Goal: Find specific page/section: Find specific page/section

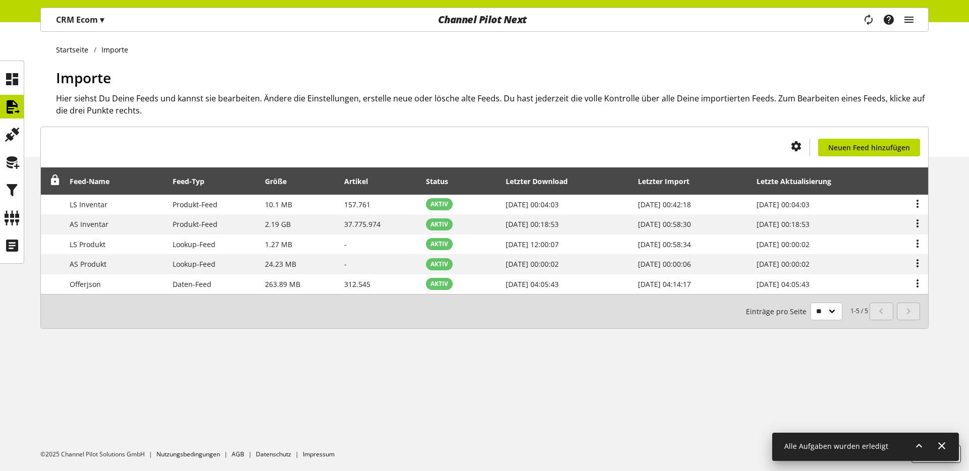
click at [372, 80] on h1 "Importe" at bounding box center [492, 77] width 872 height 21
click at [78, 15] on p "CRM Ecom ▾" at bounding box center [80, 20] width 48 height 12
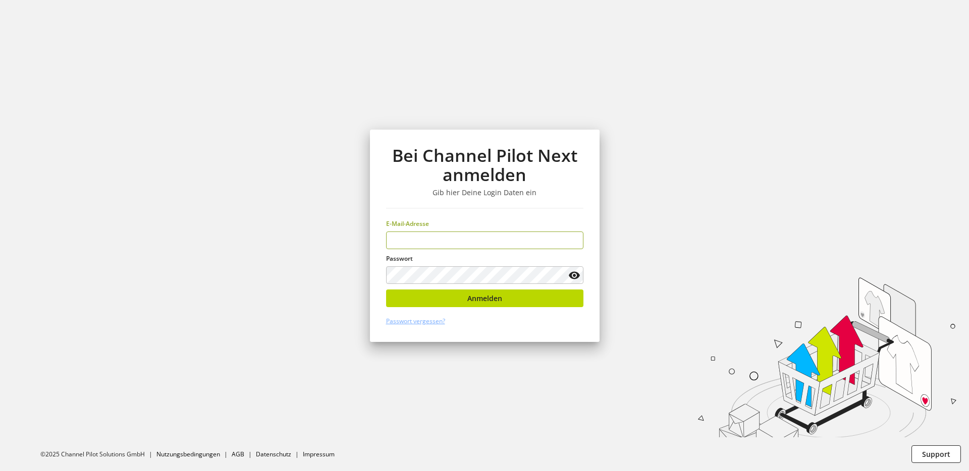
type input "**********"
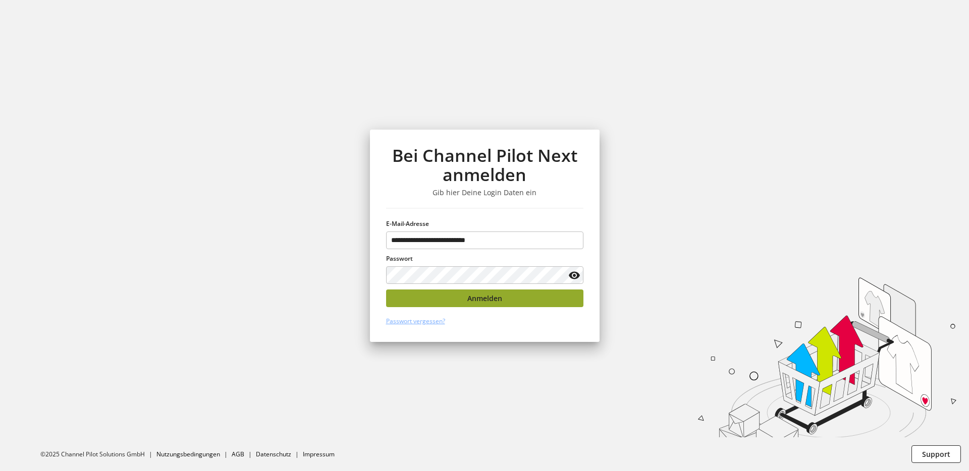
click at [462, 296] on button "Anmelden" at bounding box center [484, 299] width 197 height 18
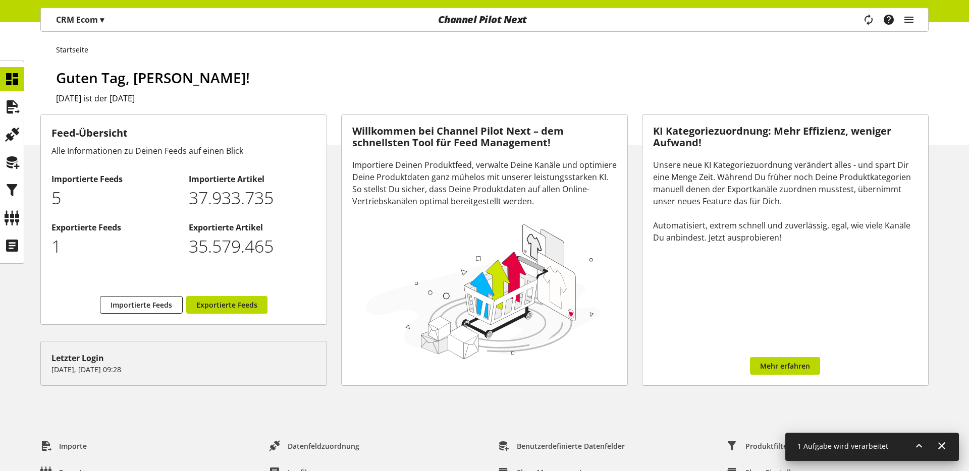
click at [92, 24] on p "CRM Ecom ▾" at bounding box center [80, 20] width 48 height 12
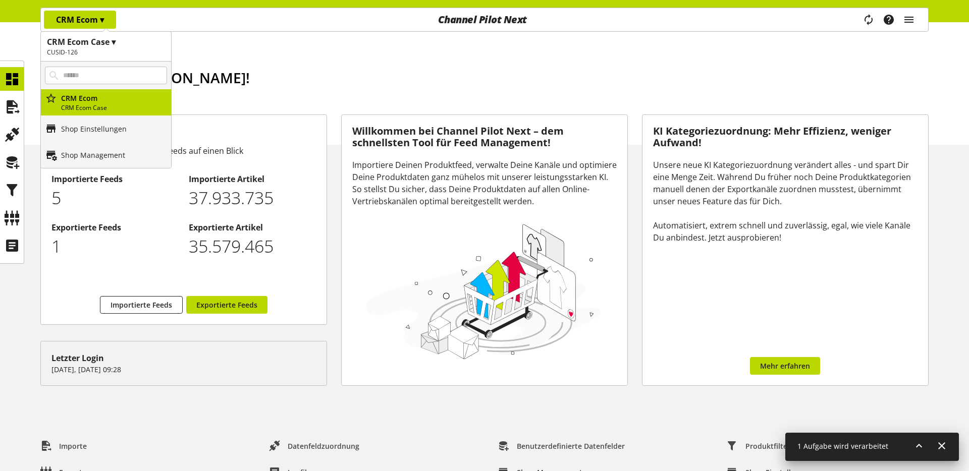
click at [94, 45] on h1 "CRM Ecom Case ▾" at bounding box center [106, 42] width 118 height 12
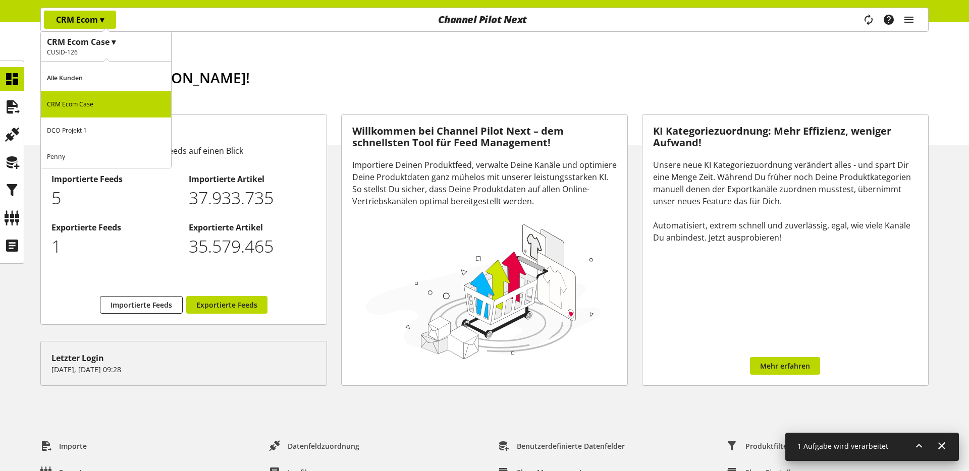
scroll to position [28, 0]
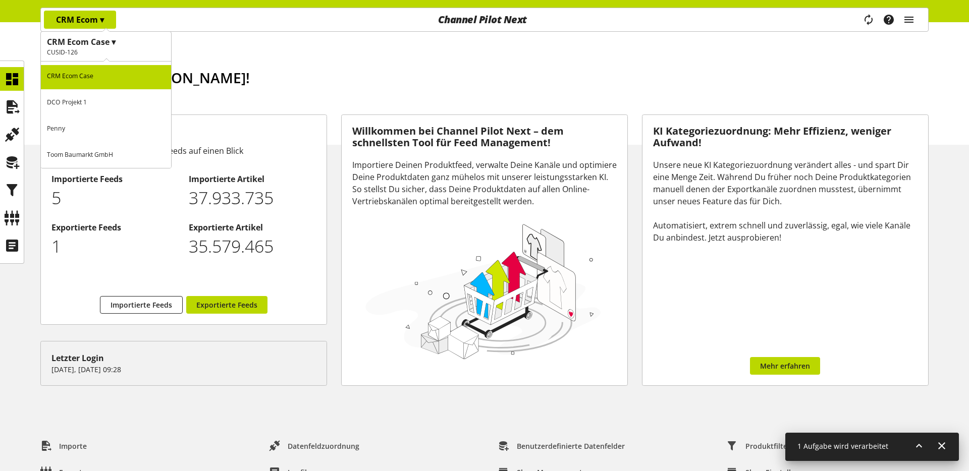
click at [90, 151] on p "Toom Baumarkt GmbH" at bounding box center [106, 155] width 130 height 26
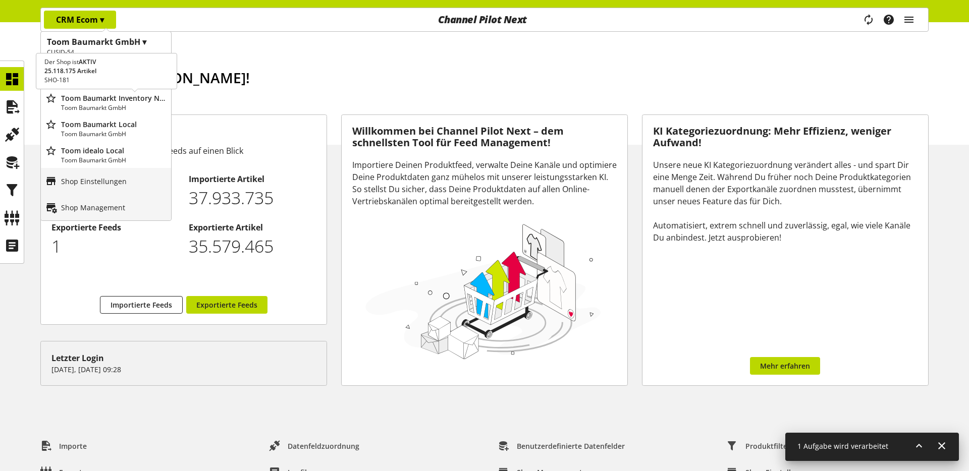
click at [98, 108] on p "Toom Baumarkt GmbH" at bounding box center [114, 107] width 106 height 9
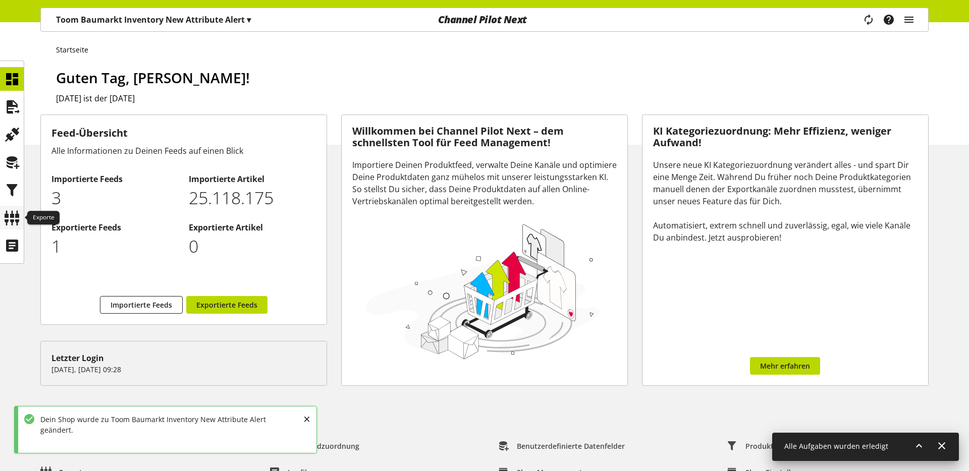
click at [18, 211] on icon at bounding box center [12, 218] width 16 height 20
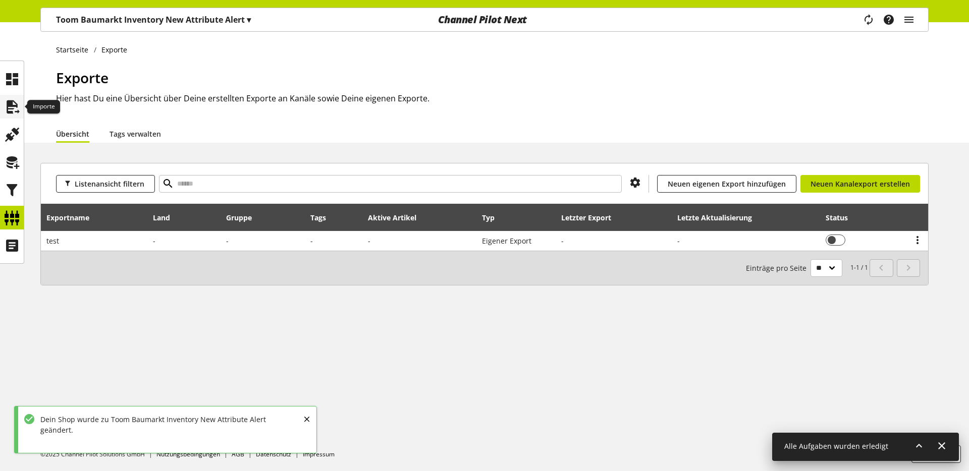
click at [19, 109] on icon at bounding box center [12, 107] width 16 height 20
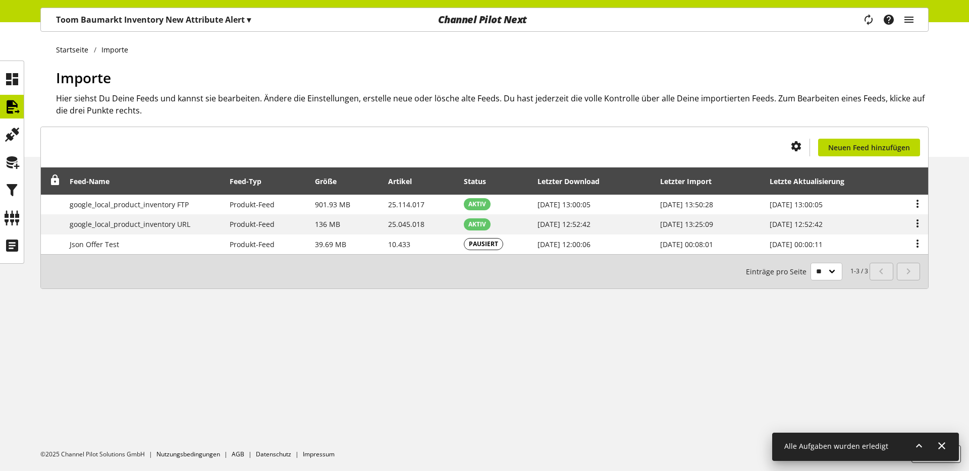
click at [148, 29] on div "Toom Baumarkt Inventory New Attribute Alert ▾ Toom Baumarkt GmbH ▾ CUSID-54 All…" at bounding box center [153, 19] width 225 height 23
click at [180, 345] on div "Startseite Importe Importe Hier siehst Du Deine Feeds und kannst sie bearbeiten…" at bounding box center [484, 246] width 969 height 449
